Goal: Feedback & Contribution: Contribute content

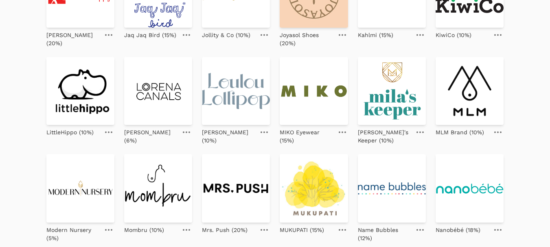
scroll to position [139, 0]
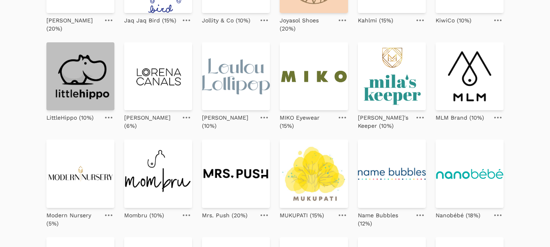
click at [98, 84] on img at bounding box center [80, 76] width 68 height 68
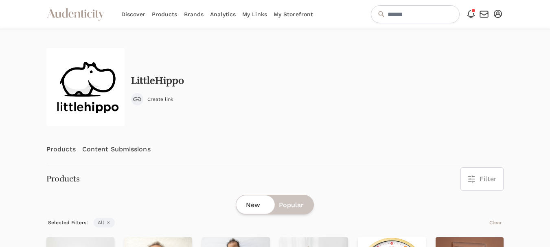
click at [110, 149] on link "Content Submissions" at bounding box center [116, 149] width 68 height 27
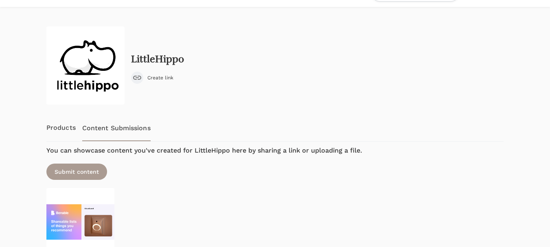
scroll to position [87, 0]
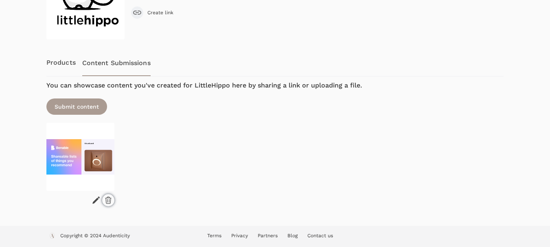
click at [107, 197] on icon at bounding box center [108, 200] width 6 height 7
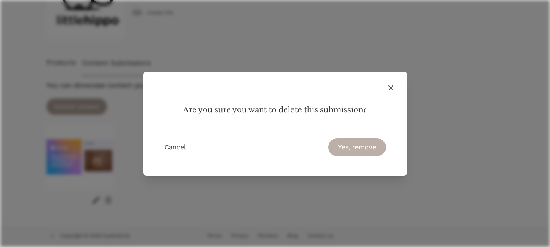
click at [366, 141] on button "Yes, remove" at bounding box center [357, 147] width 58 height 18
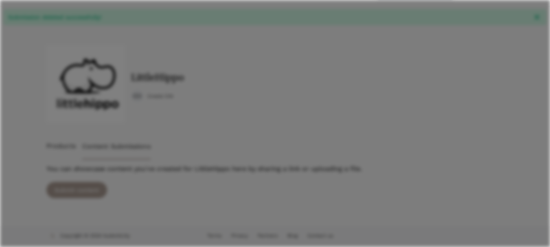
scroll to position [23, 0]
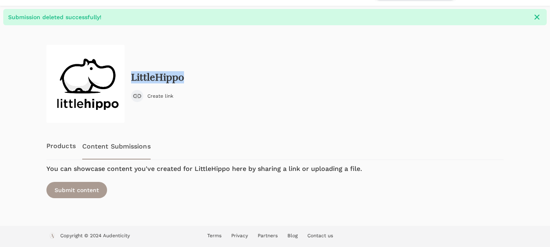
drag, startPoint x: 194, startPoint y: 77, endPoint x: 133, endPoint y: 76, distance: 61.5
click at [133, 76] on div "LittleHippo Create link" at bounding box center [274, 84] width 457 height 78
copy h2 "LittleHippo"
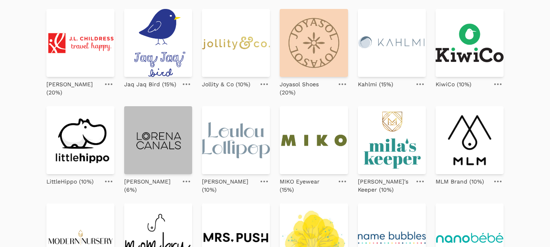
scroll to position [81, 0]
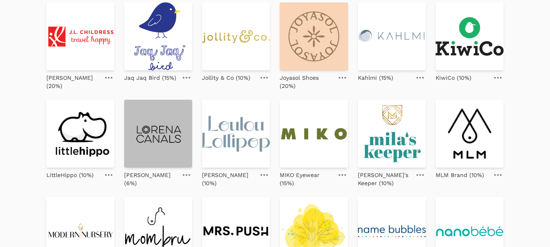
click at [152, 130] on img at bounding box center [158, 134] width 68 height 68
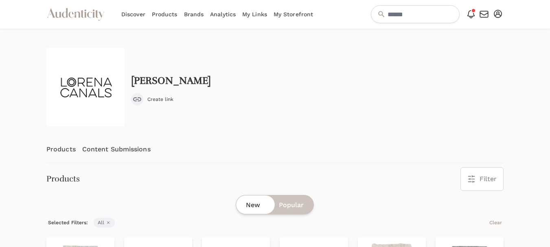
click at [118, 151] on link "Content Submissions" at bounding box center [116, 149] width 68 height 27
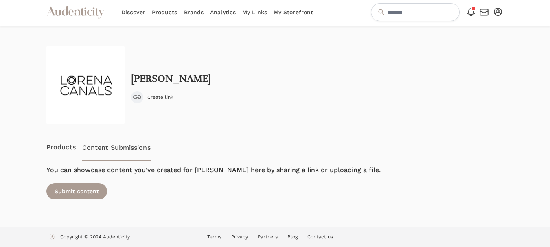
scroll to position [3, 0]
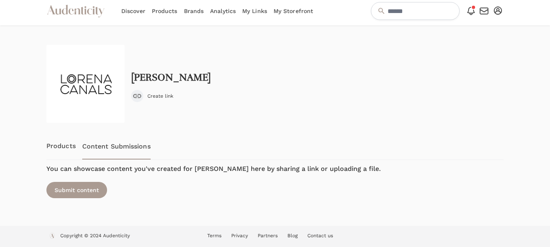
click at [54, 146] on link "Products" at bounding box center [60, 146] width 29 height 27
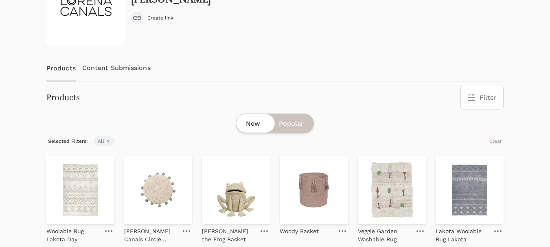
scroll to position [41, 0]
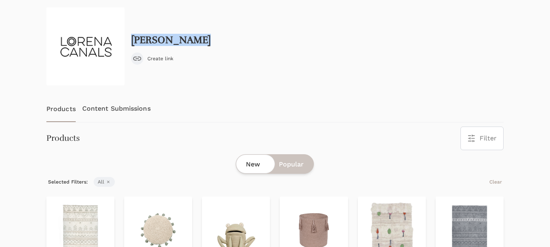
drag, startPoint x: 214, startPoint y: 37, endPoint x: 132, endPoint y: 34, distance: 81.8
click at [132, 34] on div "Lorena Canals Create link" at bounding box center [274, 46] width 457 height 78
copy h2 "Lorena Canals"
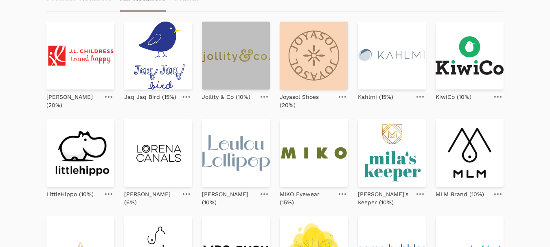
scroll to position [81, 0]
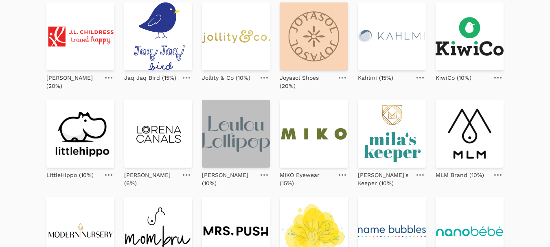
click at [222, 145] on img at bounding box center [236, 134] width 68 height 68
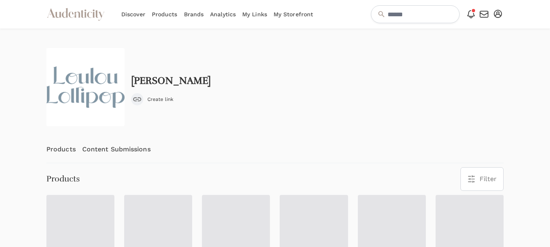
click at [113, 149] on link "Content Submissions" at bounding box center [116, 149] width 68 height 27
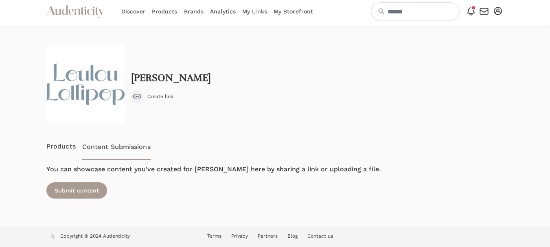
scroll to position [3, 0]
click at [67, 142] on link "Products" at bounding box center [60, 146] width 29 height 27
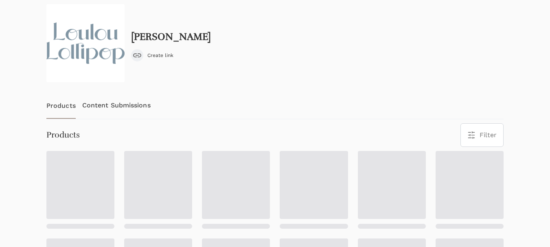
scroll to position [0, 0]
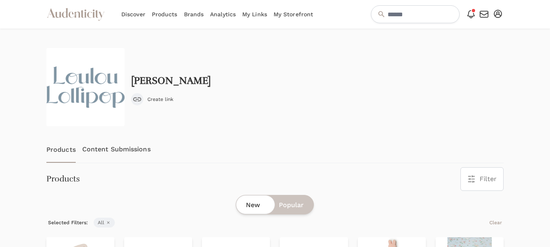
drag, startPoint x: 204, startPoint y: 82, endPoint x: 125, endPoint y: 83, distance: 78.9
click at [125, 83] on div "Loulou Lollipop Create link" at bounding box center [274, 87] width 457 height 78
copy div "Loulou Lollipop"
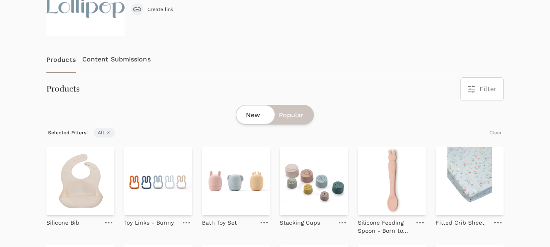
scroll to position [41, 0]
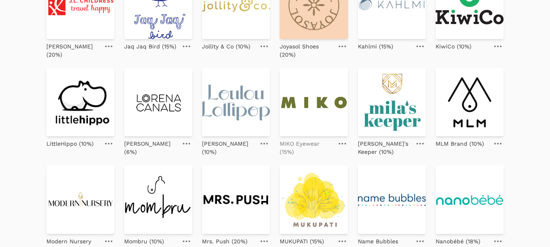
scroll to position [122, 0]
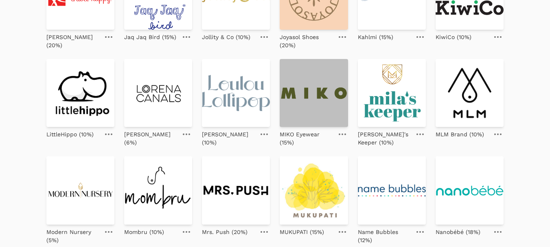
click at [310, 99] on img at bounding box center [314, 93] width 68 height 68
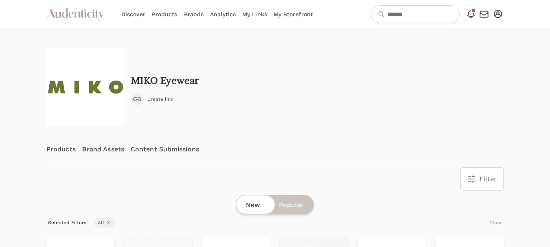
click at [161, 151] on link "Content Submissions" at bounding box center [165, 149] width 68 height 27
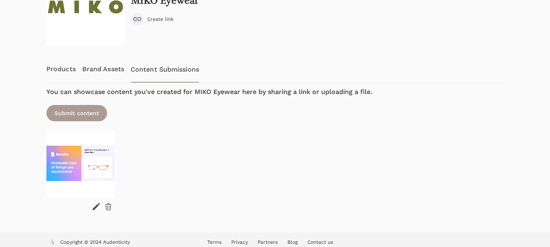
scroll to position [81, 0]
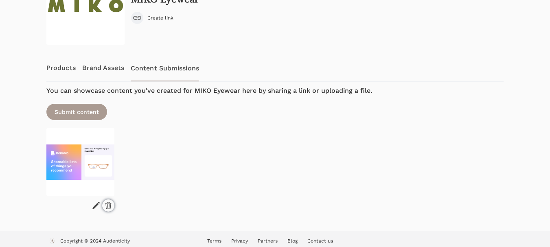
click at [109, 207] on icon at bounding box center [108, 205] width 8 height 8
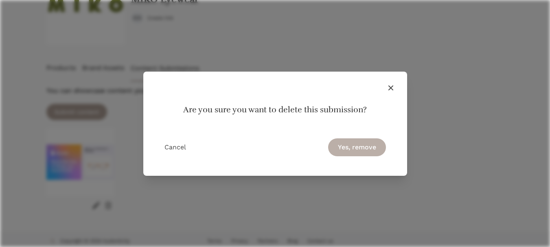
click at [345, 148] on button "Yes, remove" at bounding box center [357, 147] width 58 height 18
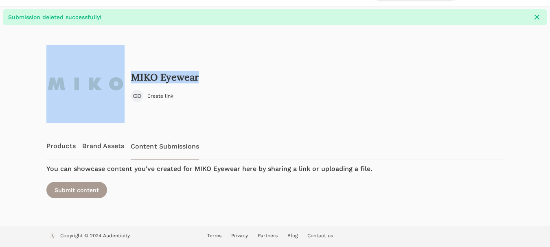
drag, startPoint x: 206, startPoint y: 79, endPoint x: 126, endPoint y: 77, distance: 79.8
click at [126, 77] on div "MIKO Eyewear Create link" at bounding box center [274, 84] width 457 height 78
copy div "MIKO Eyewear"
click at [57, 141] on link "Products" at bounding box center [60, 146] width 29 height 27
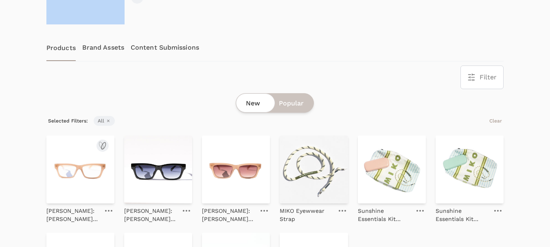
scroll to position [122, 0]
click at [78, 166] on img at bounding box center [80, 169] width 68 height 68
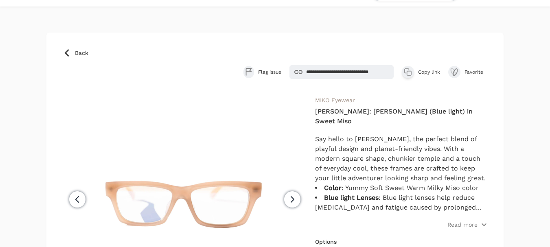
scroll to position [41, 0]
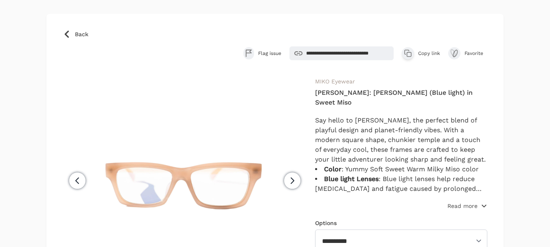
click at [452, 202] on p "Read more" at bounding box center [462, 206] width 30 height 8
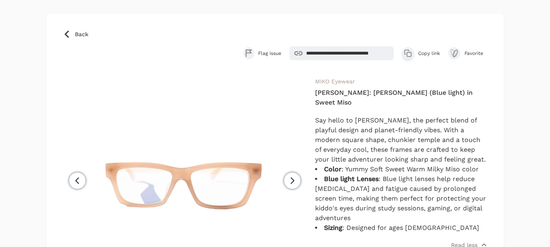
click at [422, 51] on span "Copy link" at bounding box center [429, 53] width 22 height 7
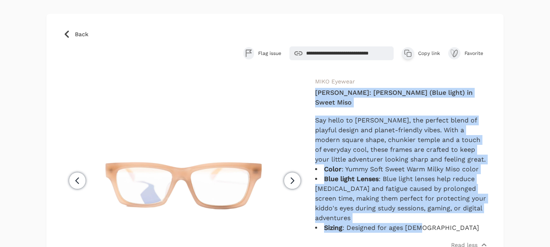
drag, startPoint x: 426, startPoint y: 218, endPoint x: 317, endPoint y: 94, distance: 164.9
click at [317, 94] on div "**********" at bounding box center [401, 217] width 172 height 283
copy div "MIKO Eco: Riley (Blue light) in Sweet Miso Say hello to RILEY, the perfect blen…"
click at [84, 35] on span "Back" at bounding box center [81, 34] width 13 height 8
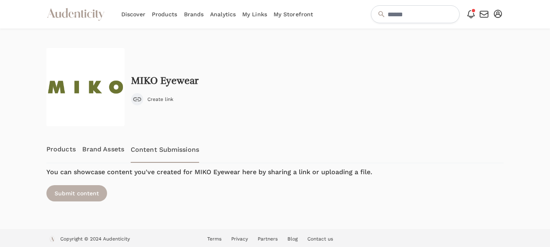
click at [86, 197] on div "Submit content" at bounding box center [76, 193] width 61 height 16
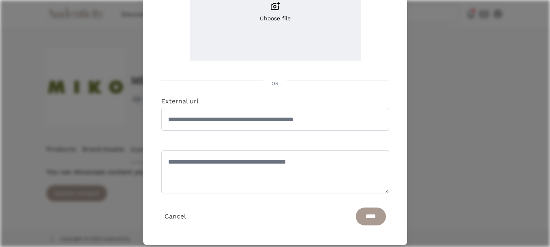
scroll to position [141, 0]
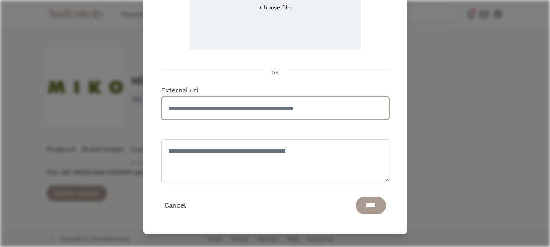
click at [264, 103] on input "External url" at bounding box center [275, 108] width 228 height 23
paste input "**********"
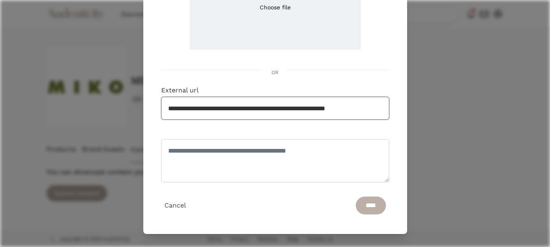
type input "**********"
click at [364, 205] on input "****" at bounding box center [371, 206] width 30 height 18
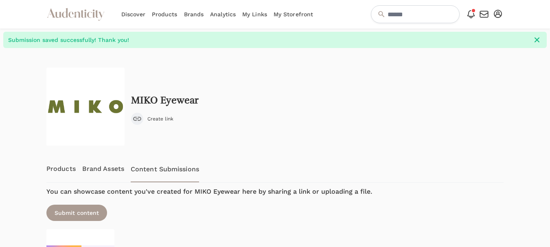
click at [24, 131] on div at bounding box center [20, 190] width 40 height 284
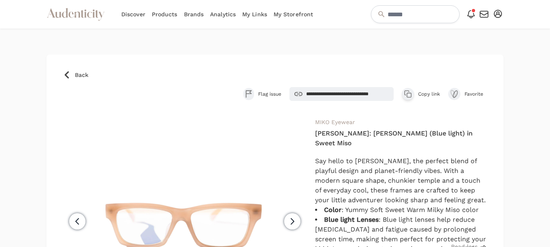
scroll to position [41, 0]
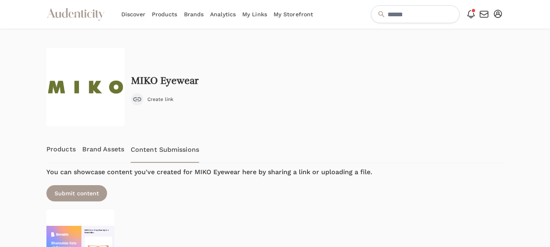
scroll to position [87, 0]
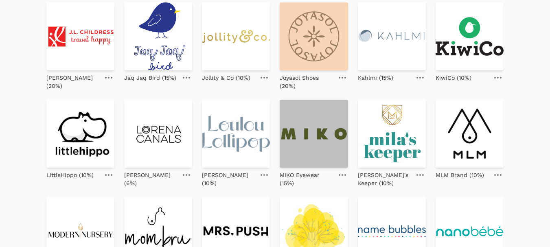
scroll to position [122, 0]
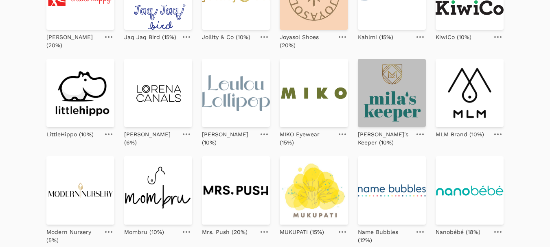
click at [385, 113] on img at bounding box center [392, 93] width 68 height 68
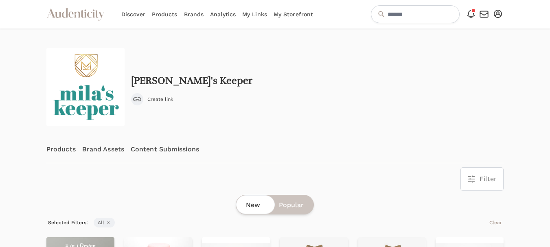
click at [153, 146] on link "Content Submissions" at bounding box center [165, 149] width 68 height 27
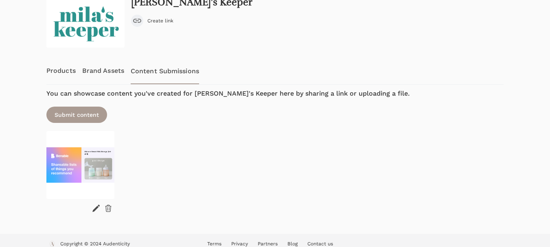
scroll to position [81, 0]
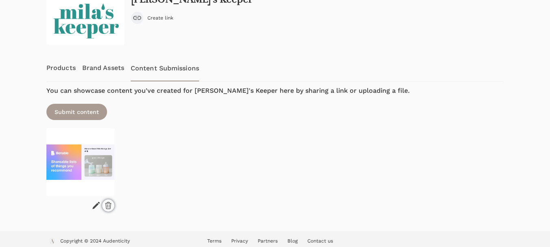
click at [109, 209] on icon at bounding box center [108, 205] width 6 height 7
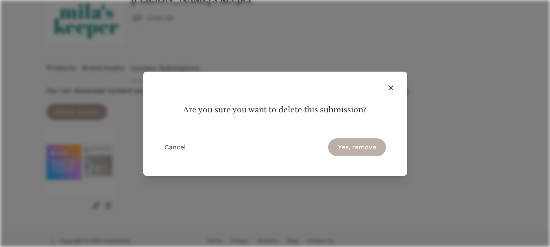
click at [343, 147] on button "Yes, remove" at bounding box center [357, 147] width 58 height 18
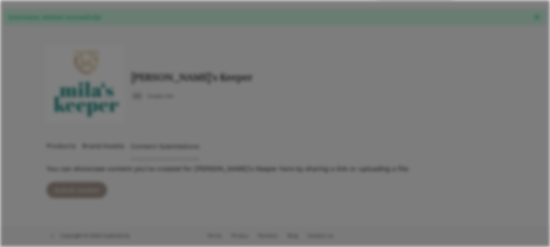
scroll to position [23, 0]
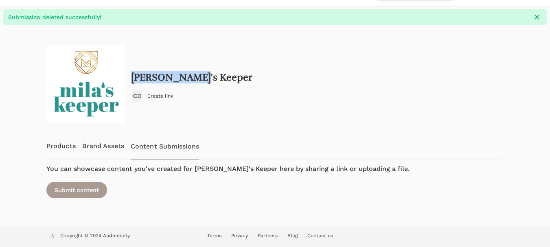
drag, startPoint x: 196, startPoint y: 79, endPoint x: 131, endPoint y: 81, distance: 64.3
click at [131, 81] on div "Mila's Keeper Create link" at bounding box center [274, 84] width 457 height 78
copy h2 "Mila's Keeper"
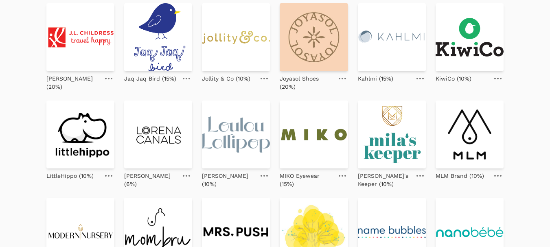
scroll to position [81, 0]
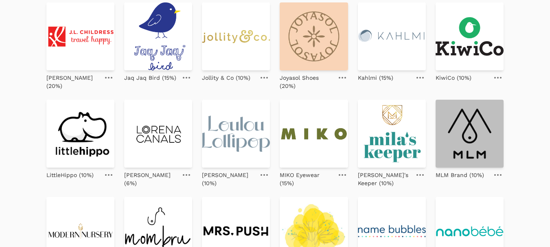
click at [466, 142] on img at bounding box center [469, 134] width 68 height 68
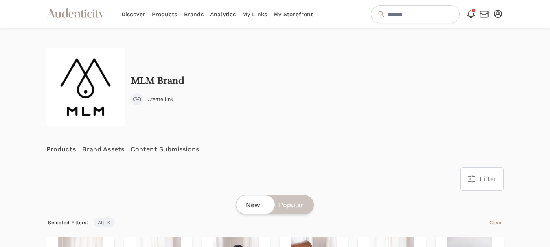
click at [154, 151] on link "Content Submissions" at bounding box center [165, 149] width 68 height 27
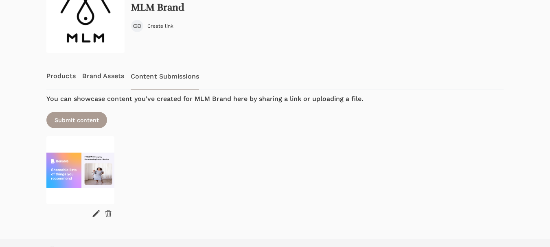
scroll to position [87, 0]
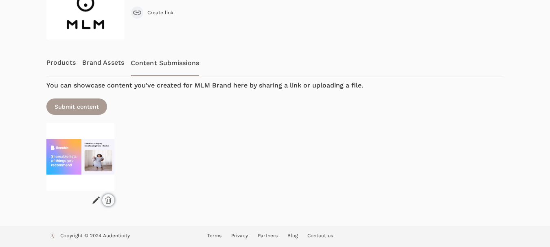
click at [107, 201] on icon at bounding box center [108, 200] width 8 height 8
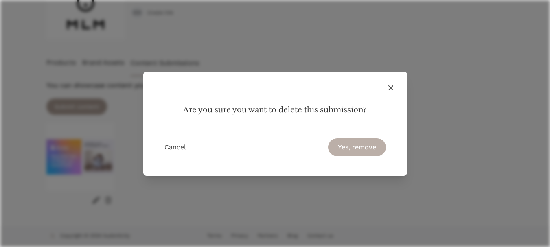
click at [360, 151] on button "Yes, remove" at bounding box center [357, 147] width 58 height 18
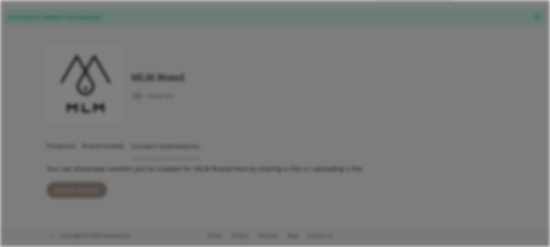
scroll to position [23, 0]
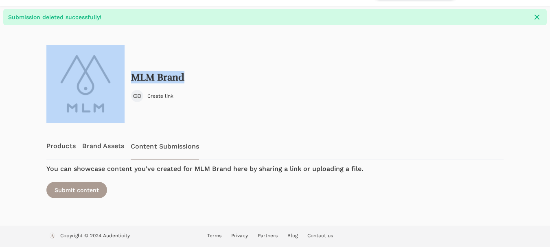
drag, startPoint x: 189, startPoint y: 75, endPoint x: 136, endPoint y: 81, distance: 52.8
click at [127, 78] on div "MLM Brand Create link" at bounding box center [274, 84] width 457 height 78
copy div "MLM Brand"
